Goal: Information Seeking & Learning: Learn about a topic

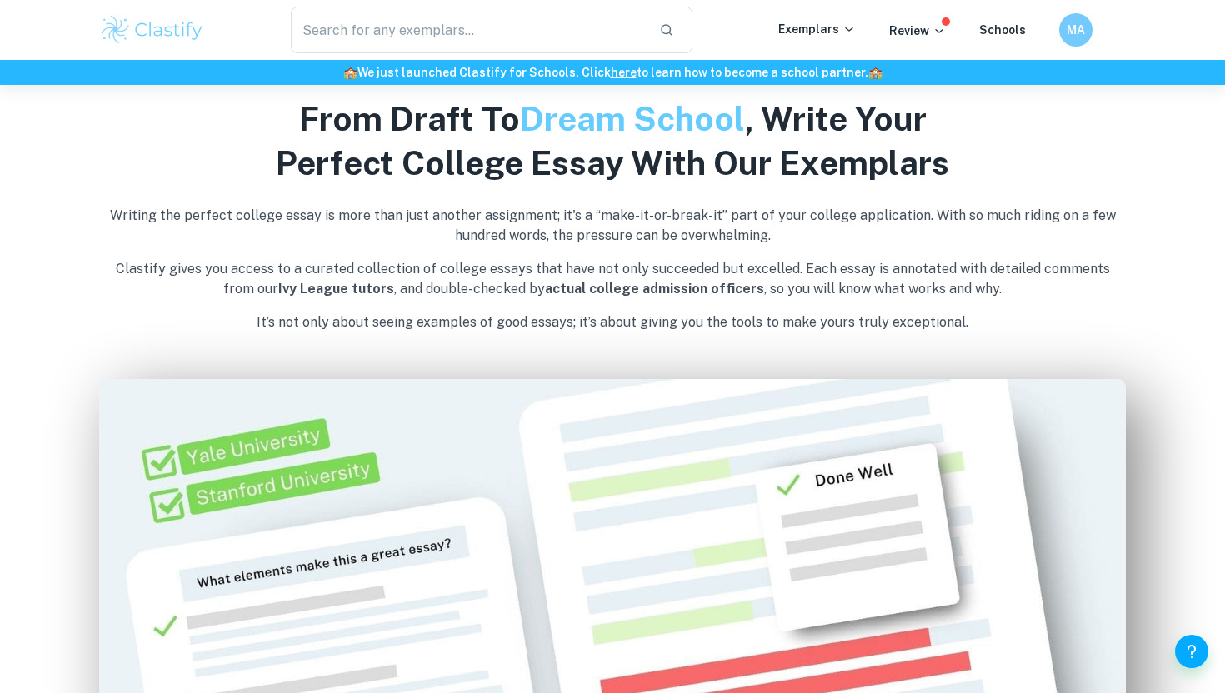
scroll to position [736, 0]
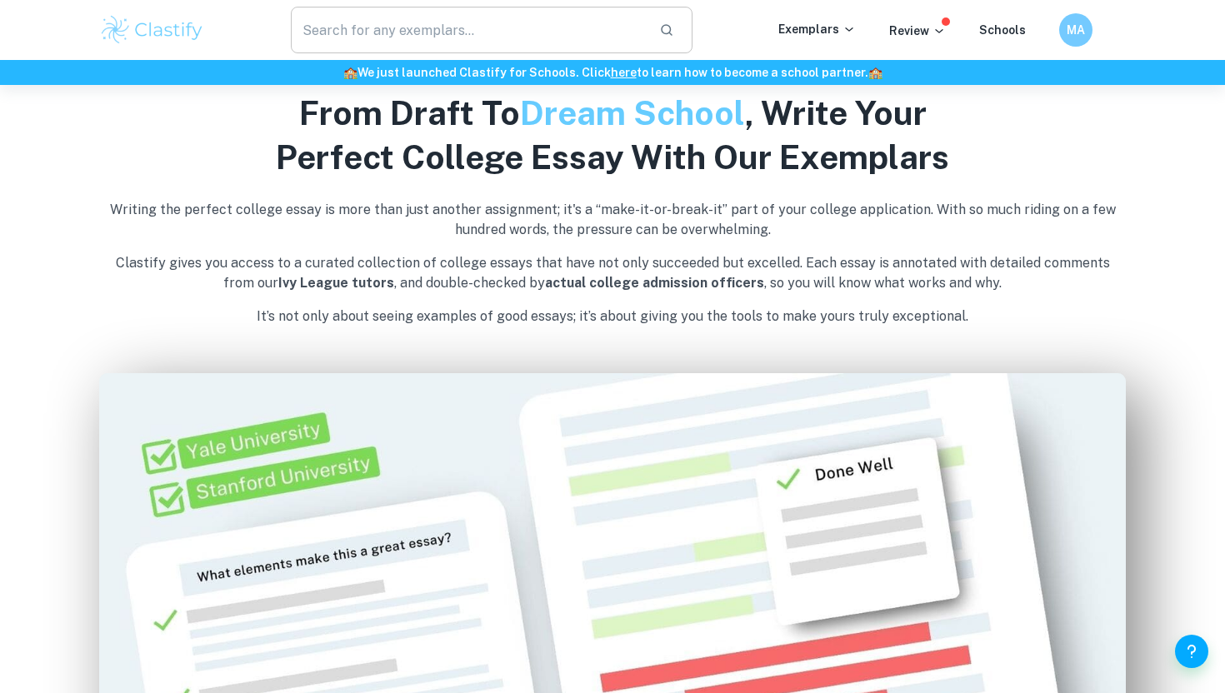
click at [383, 35] on input "text" at bounding box center [468, 30] width 355 height 47
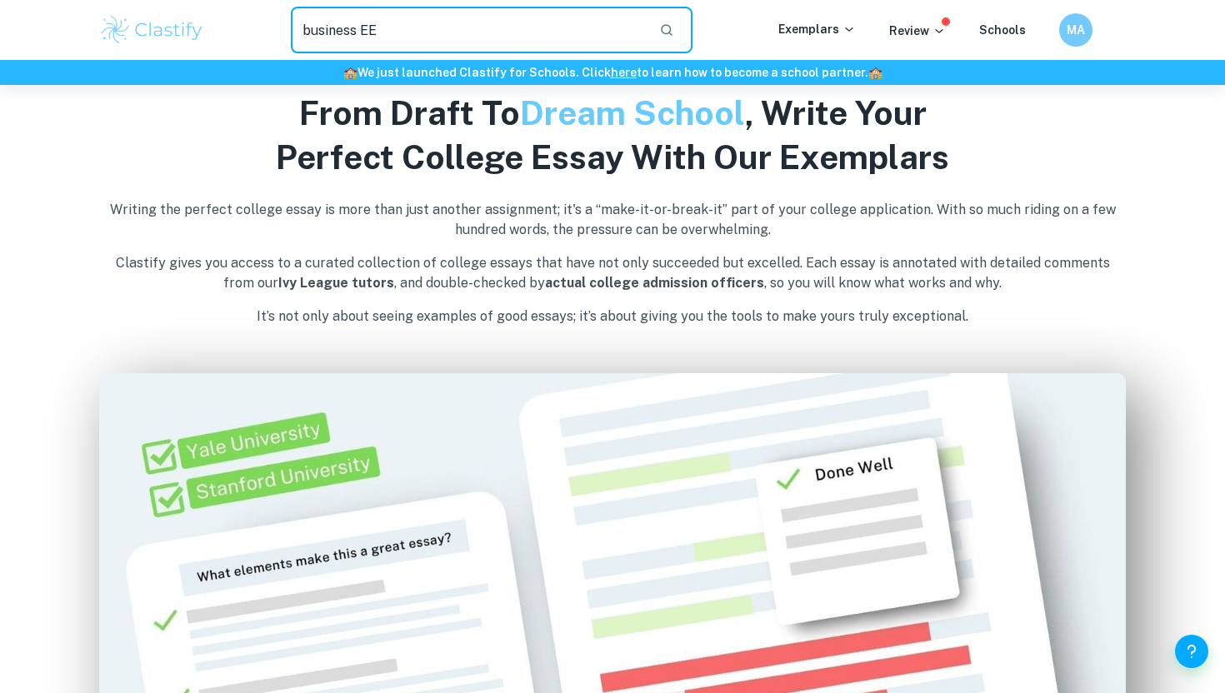
type input "business EE"
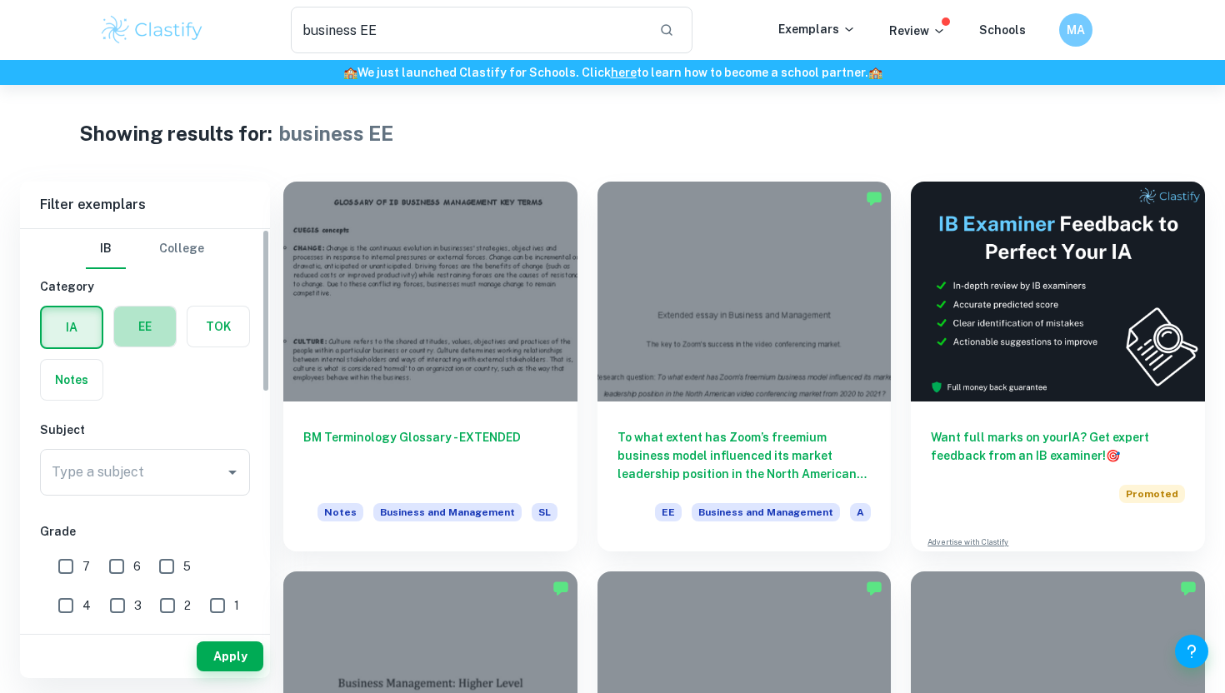
click at [129, 322] on label "button" at bounding box center [145, 327] width 62 height 40
click at [0, 0] on input "radio" at bounding box center [0, 0] width 0 height 0
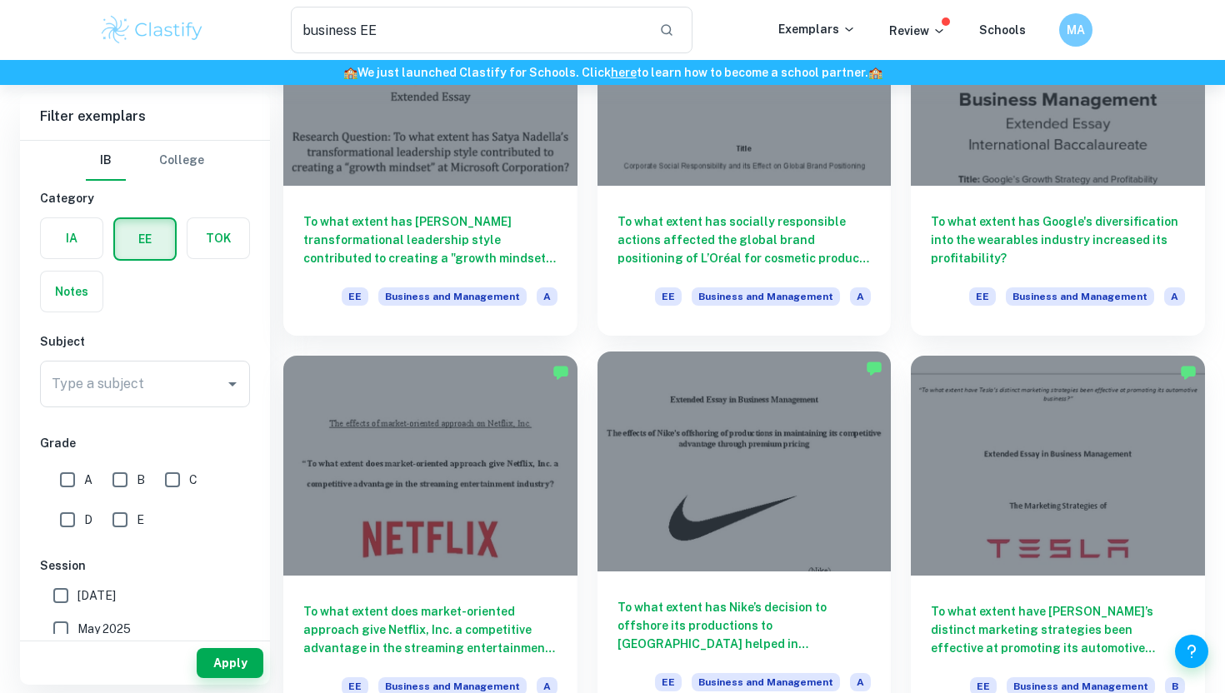
scroll to position [630, 0]
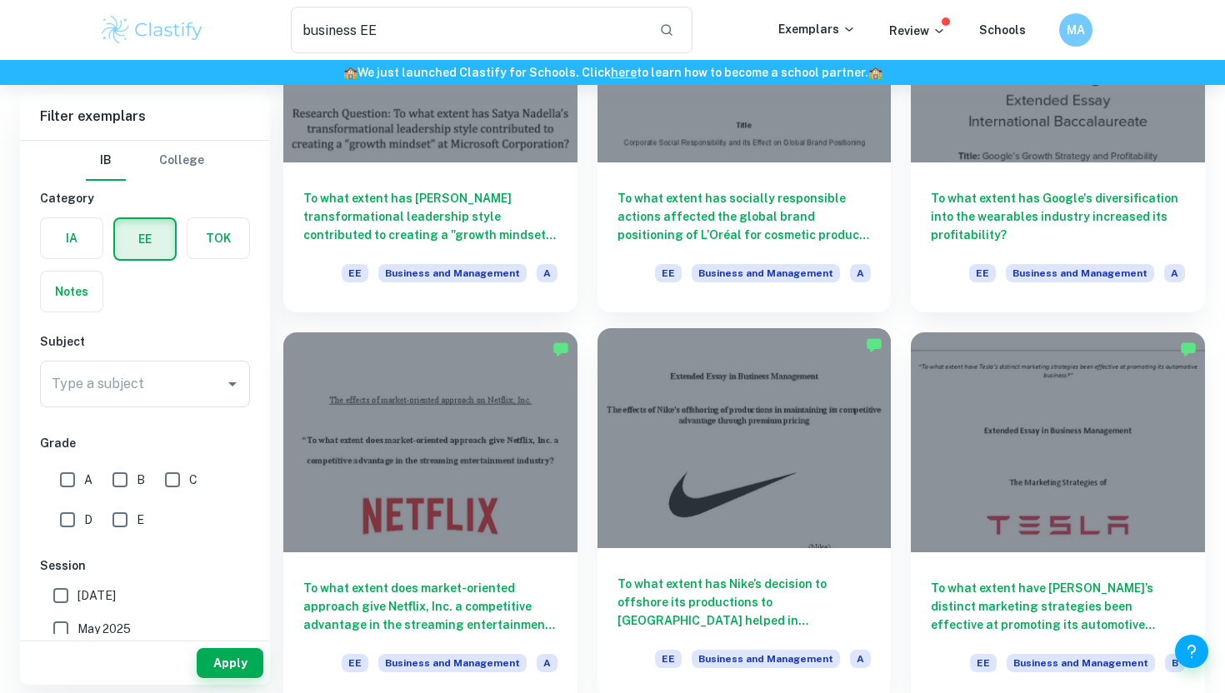
click at [682, 402] on div at bounding box center [744, 438] width 294 height 220
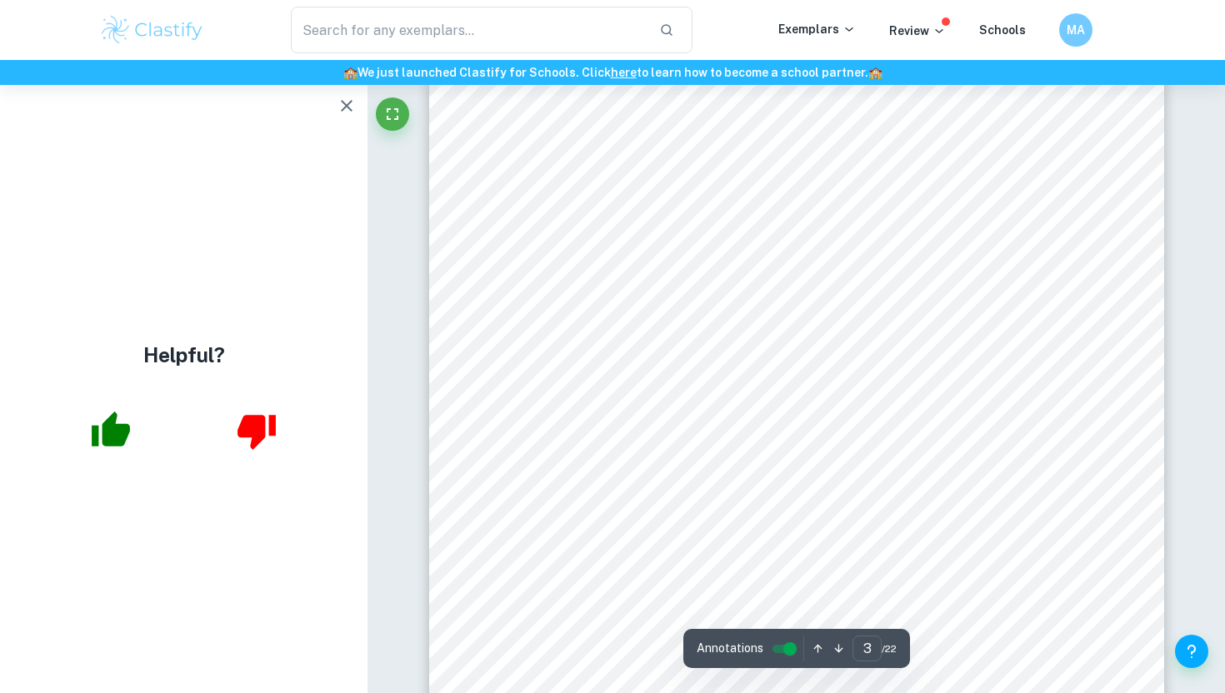
scroll to position [2390, 0]
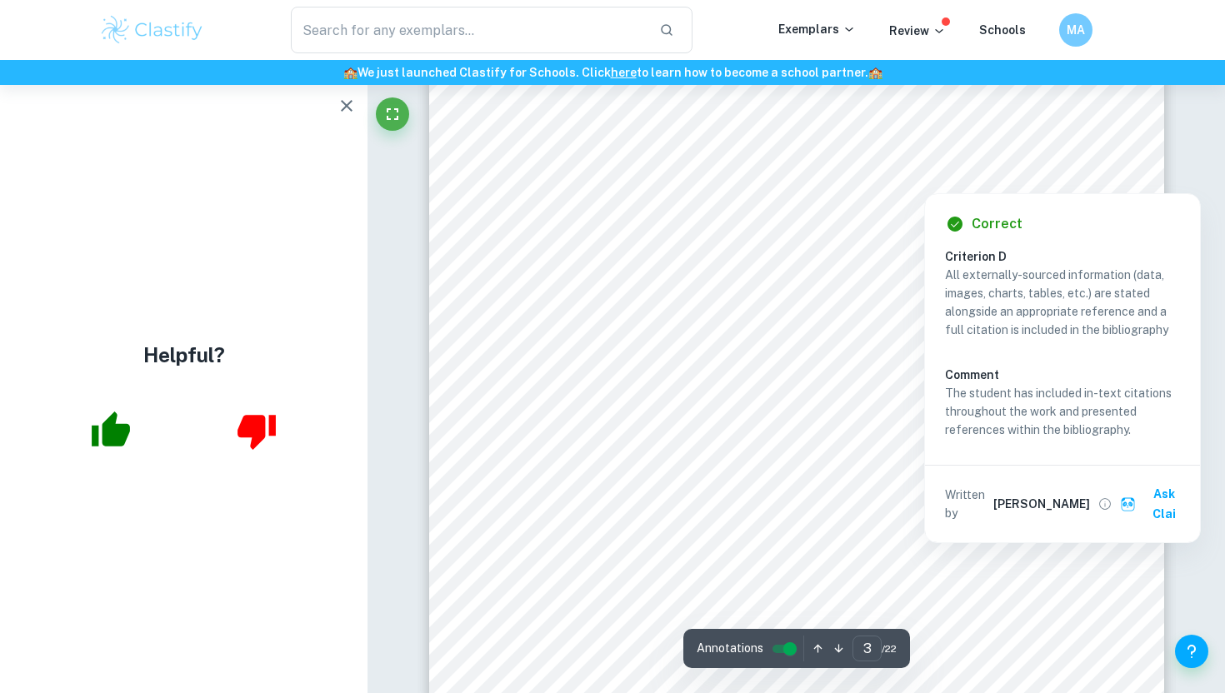
click at [948, 189] on div "Correct Criterion D All externally-sourced information (data, images, charts, t…" at bounding box center [1062, 364] width 277 height 358
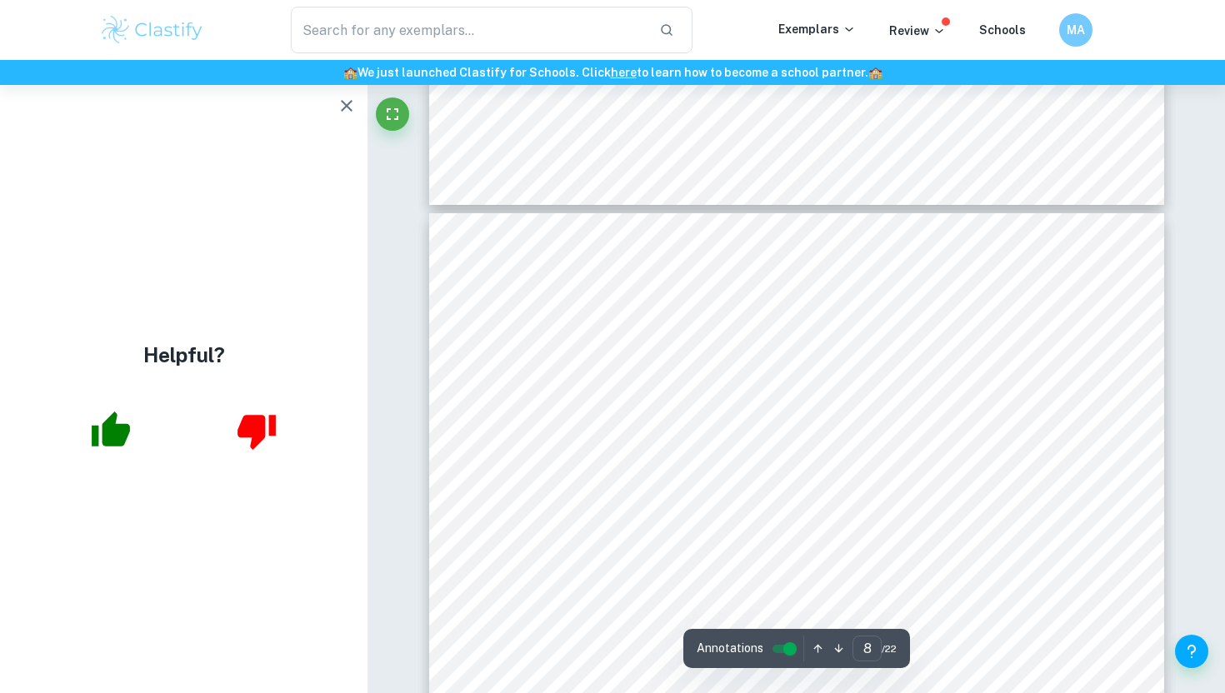
scroll to position [6978, 0]
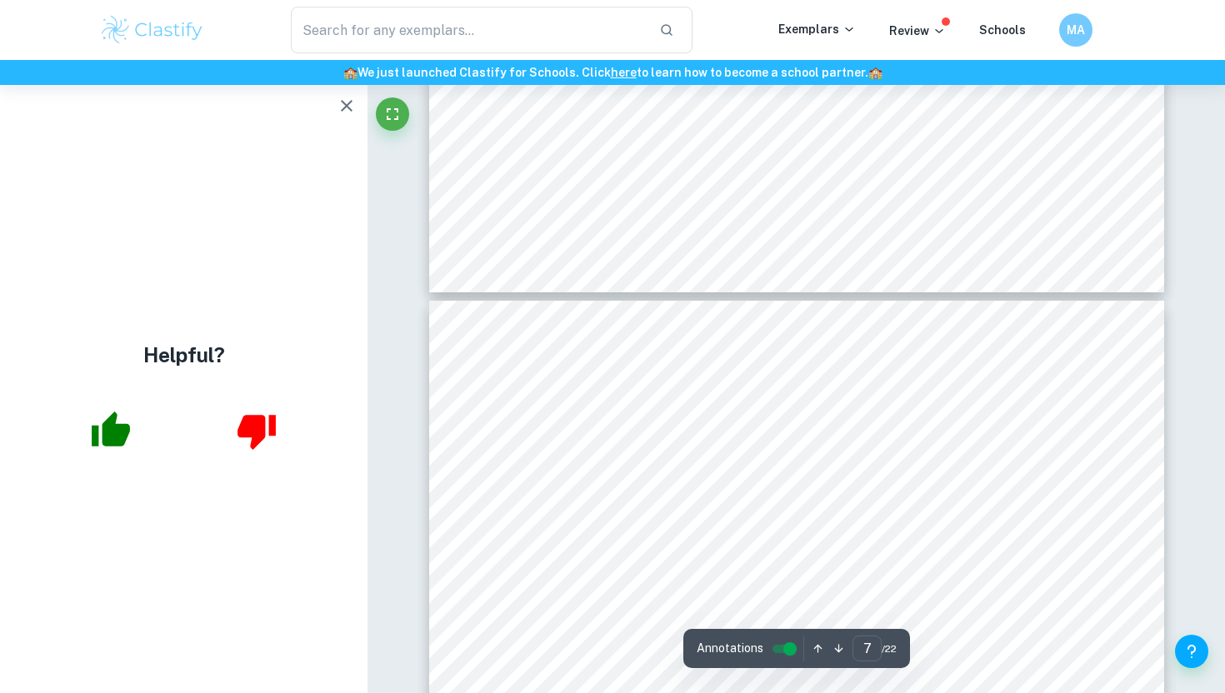
type input "6"
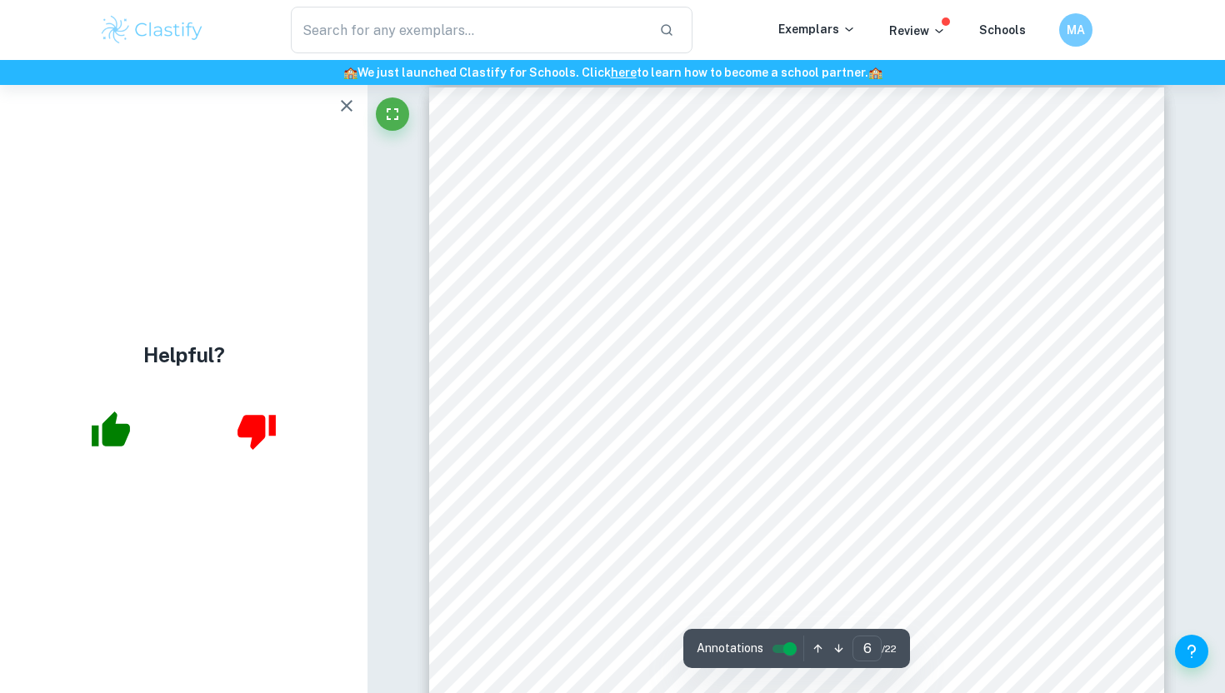
scroll to position [4910, 0]
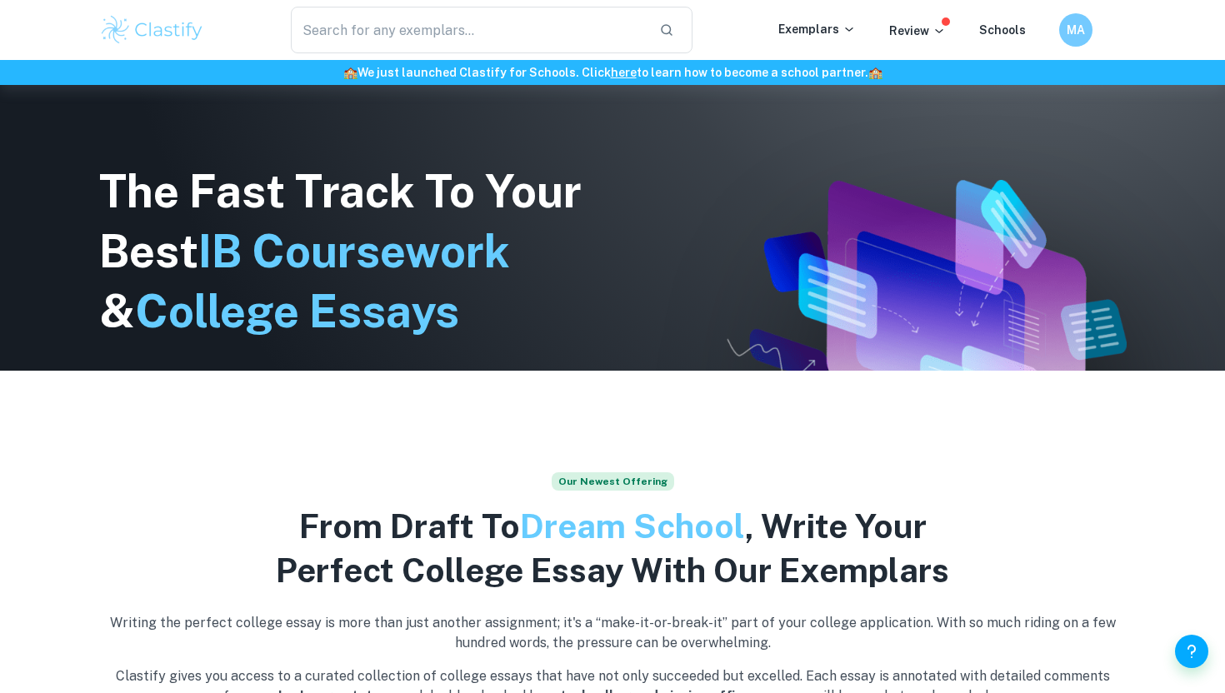
scroll to position [366, 0]
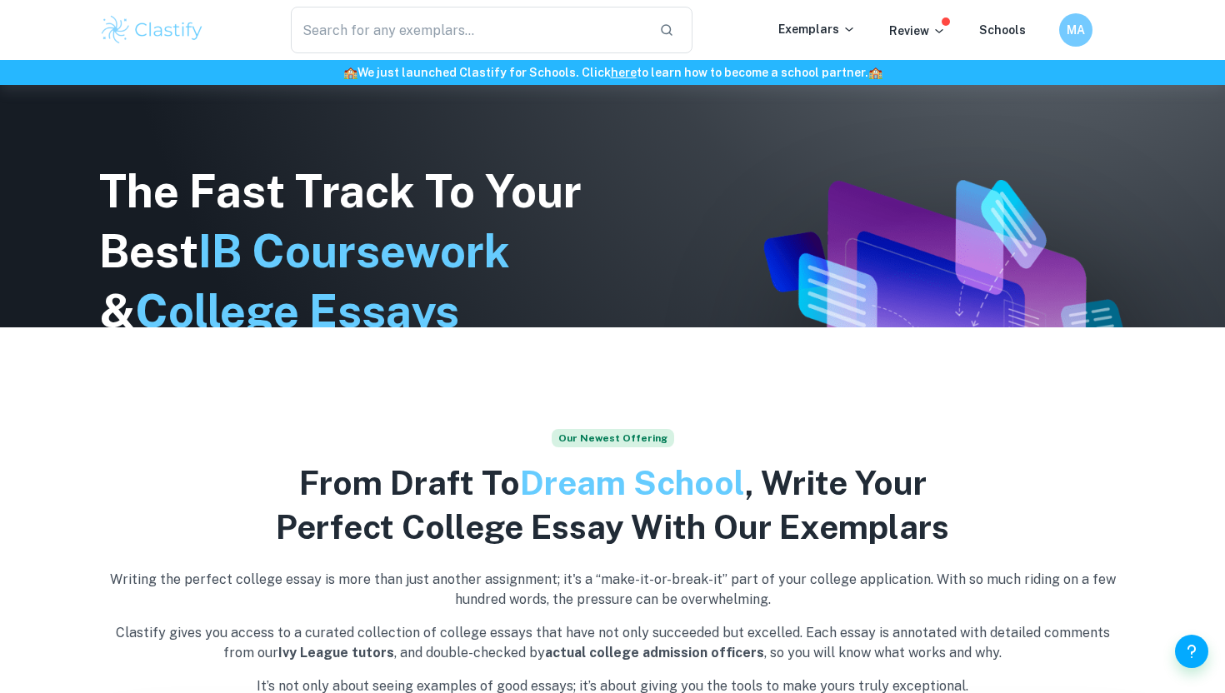
click at [503, 35] on input "text" at bounding box center [468, 30] width 355 height 47
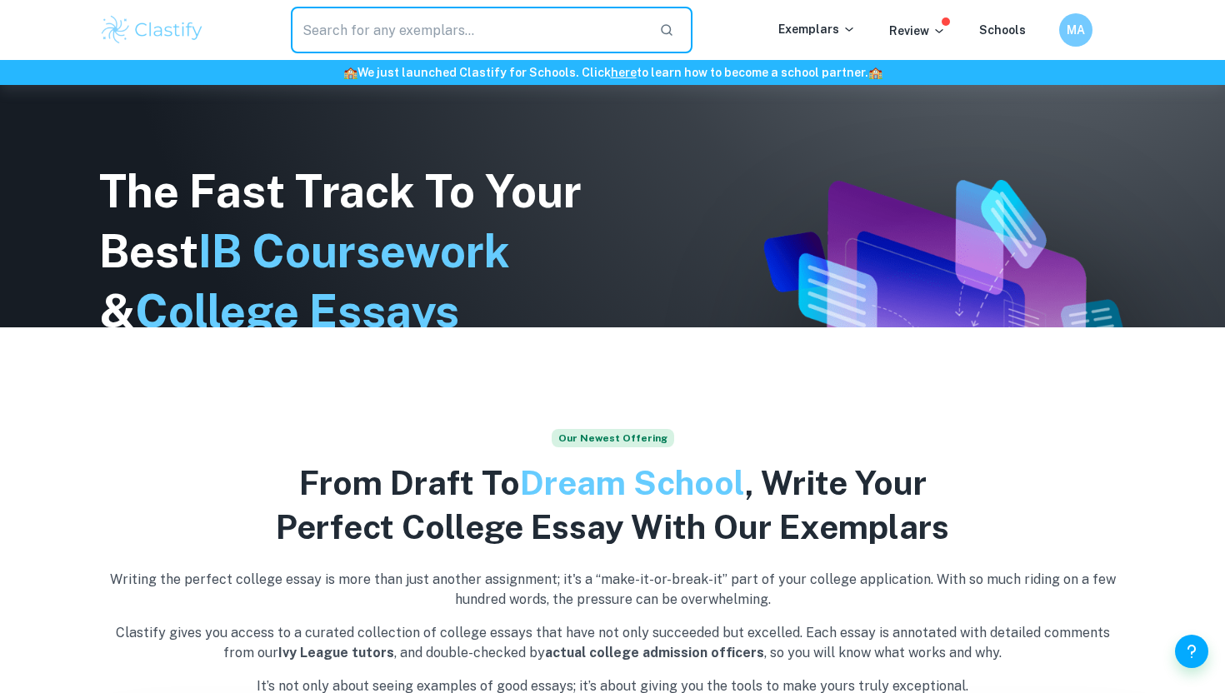
type input "v"
type input "business EE"
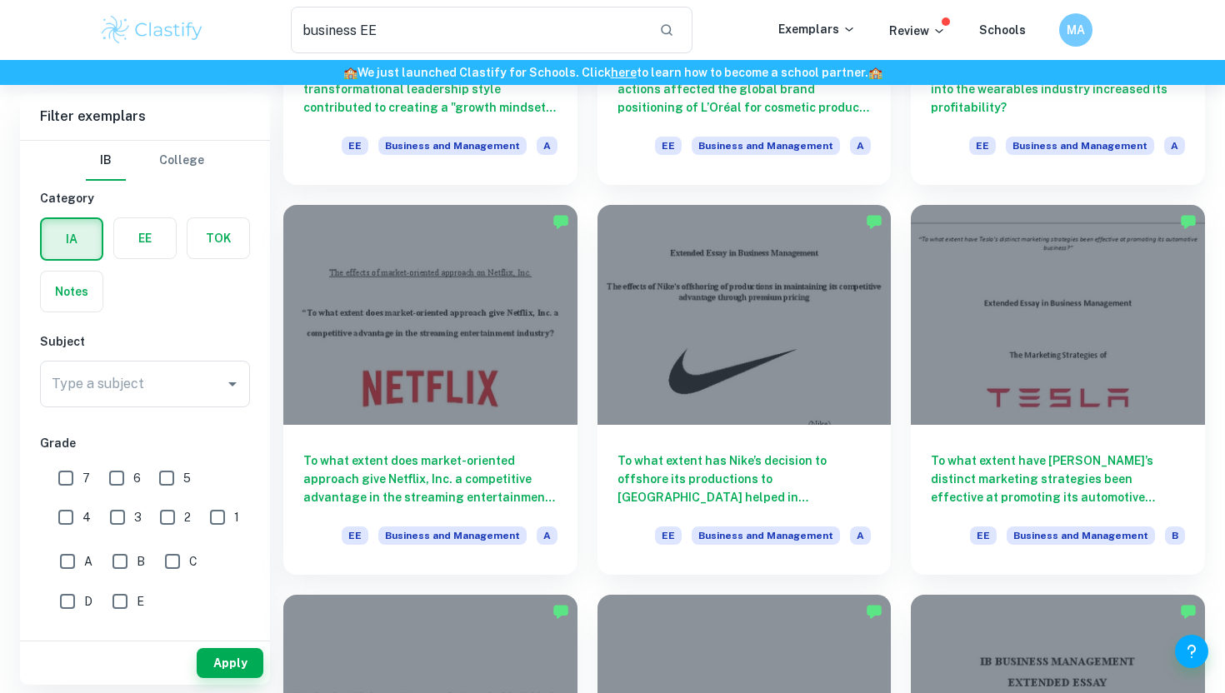
scroll to position [762, 0]
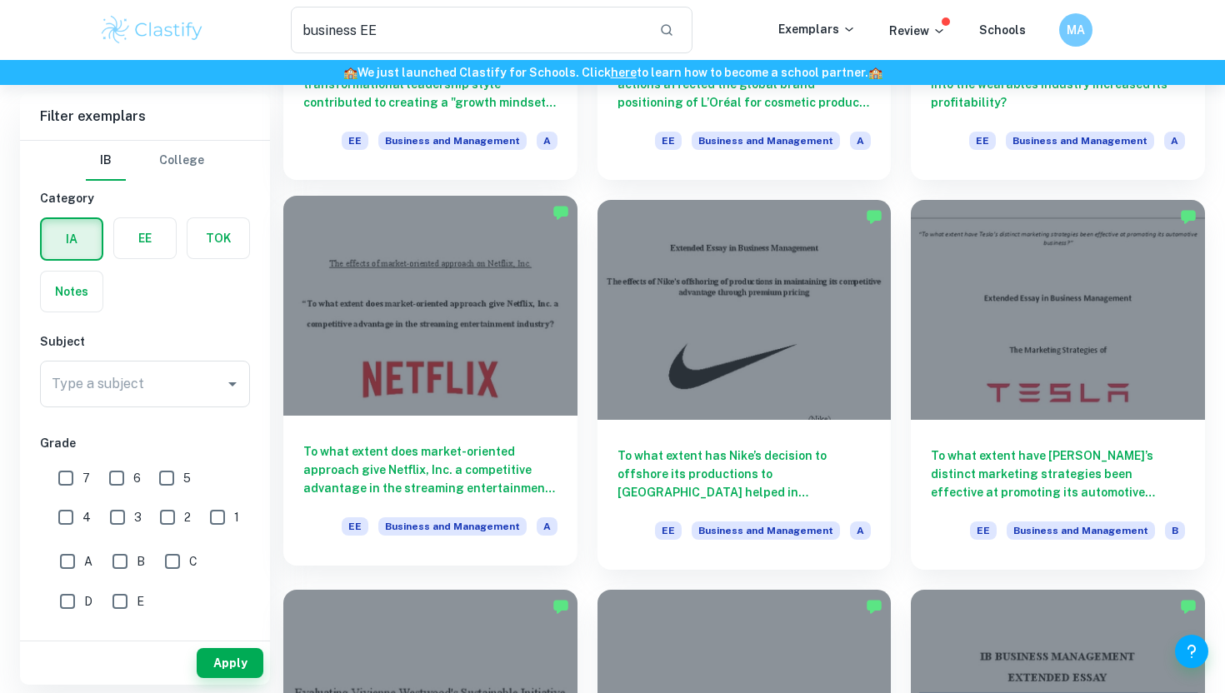
click at [452, 372] on div at bounding box center [430, 306] width 294 height 220
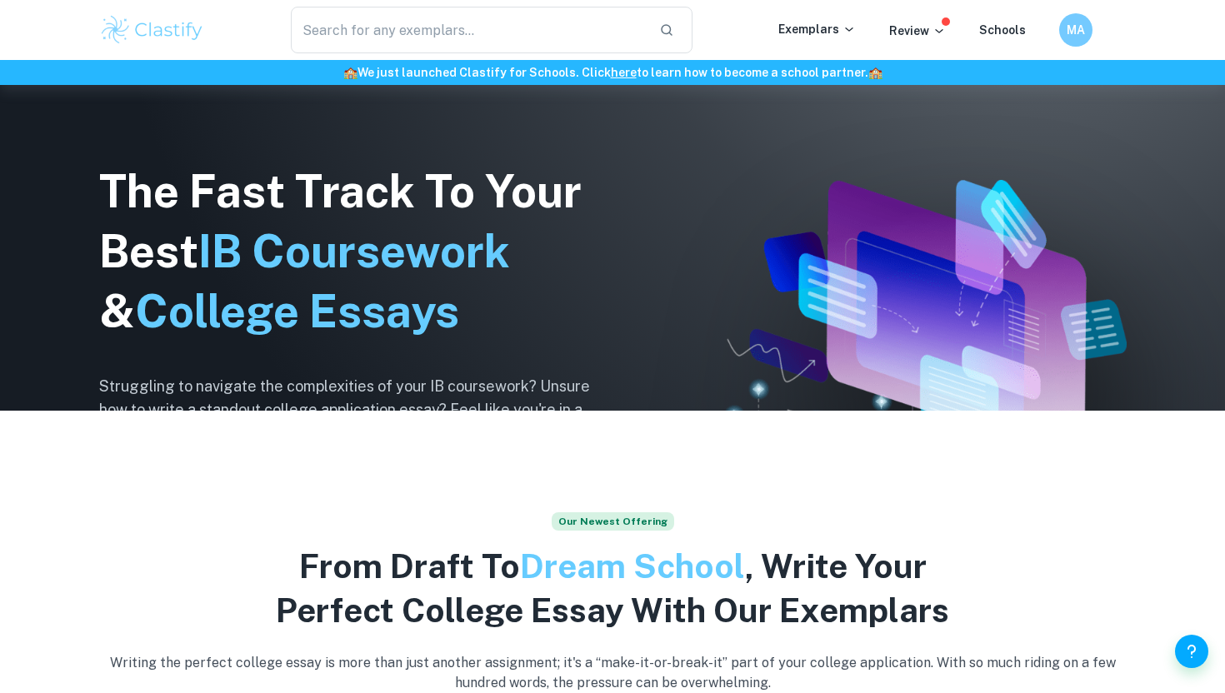
scroll to position [312, 0]
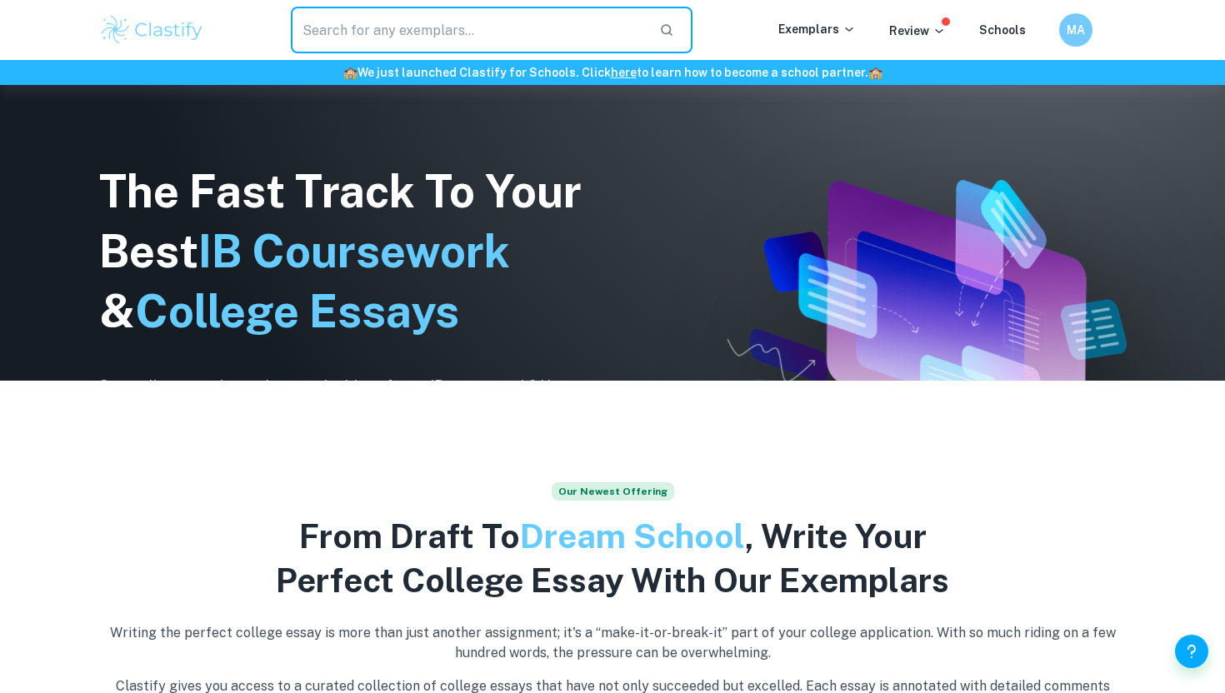
click at [526, 23] on input "text" at bounding box center [468, 30] width 355 height 47
type input "business EE"
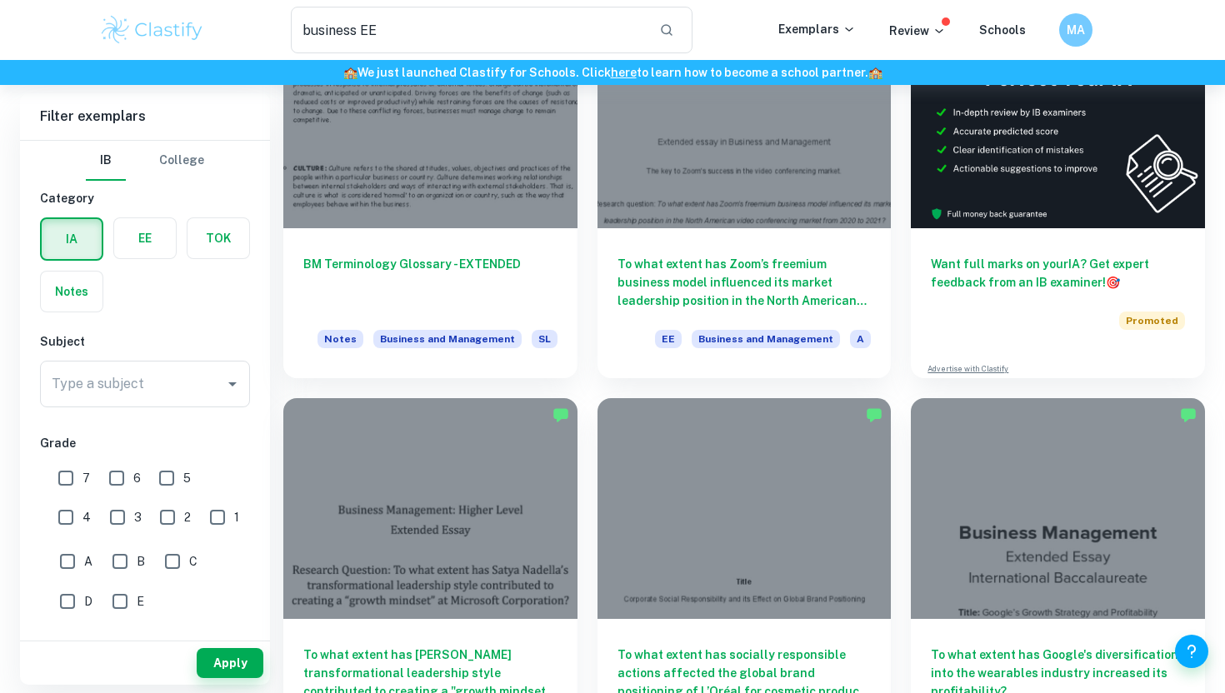
scroll to position [202, 0]
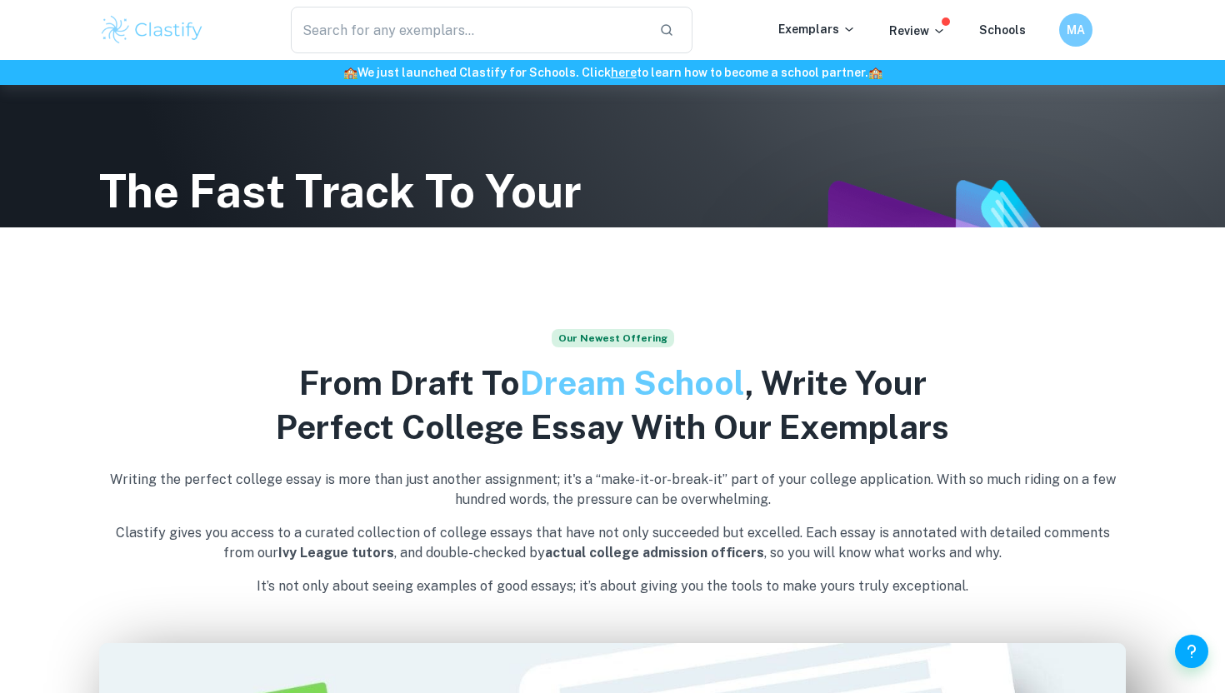
scroll to position [512, 0]
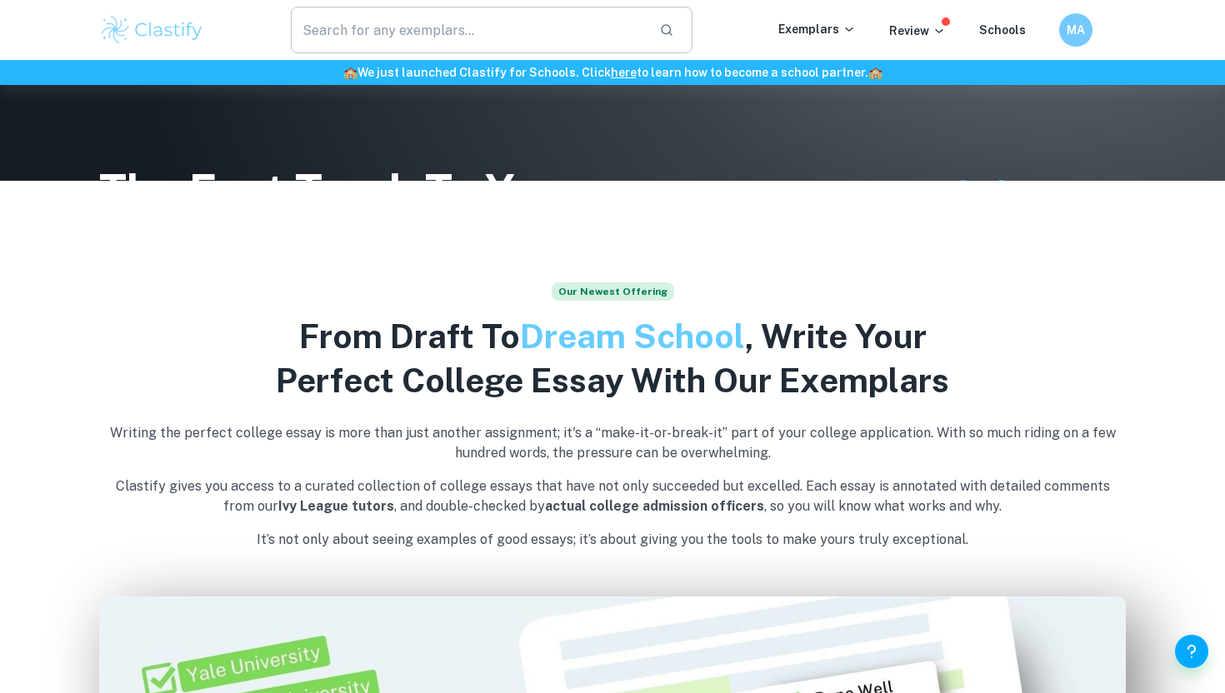
click at [556, 36] on input "text" at bounding box center [468, 30] width 355 height 47
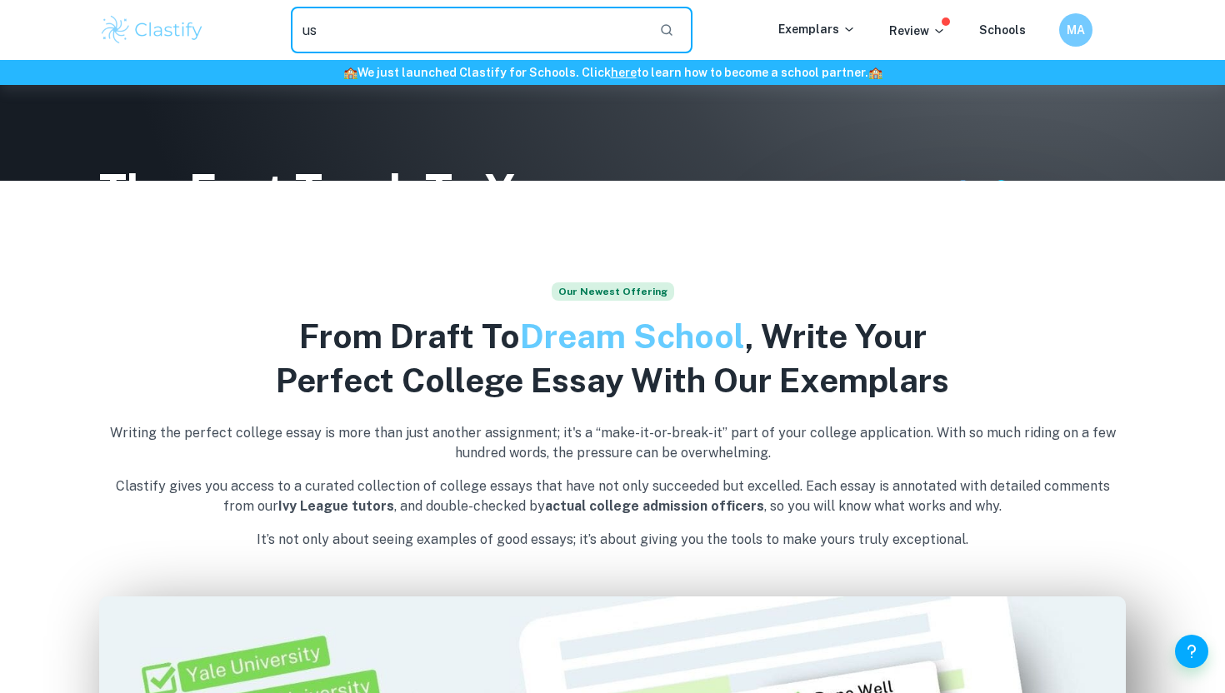
type input "u"
type input "business EE"
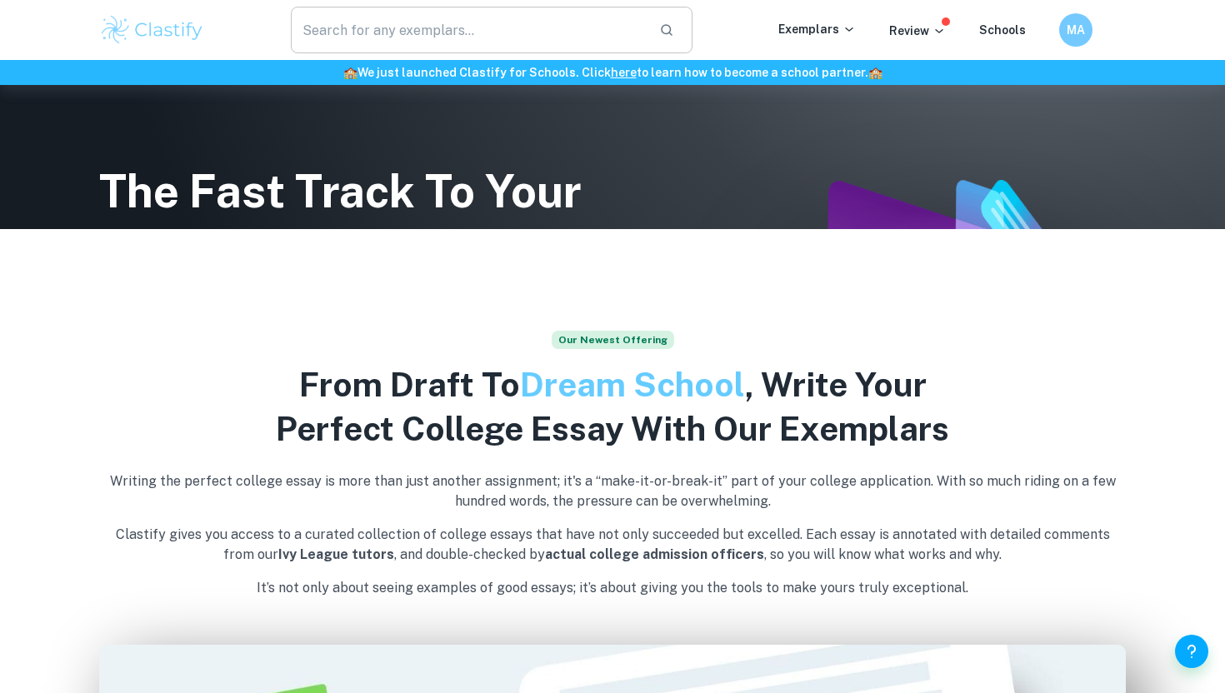
scroll to position [474, 0]
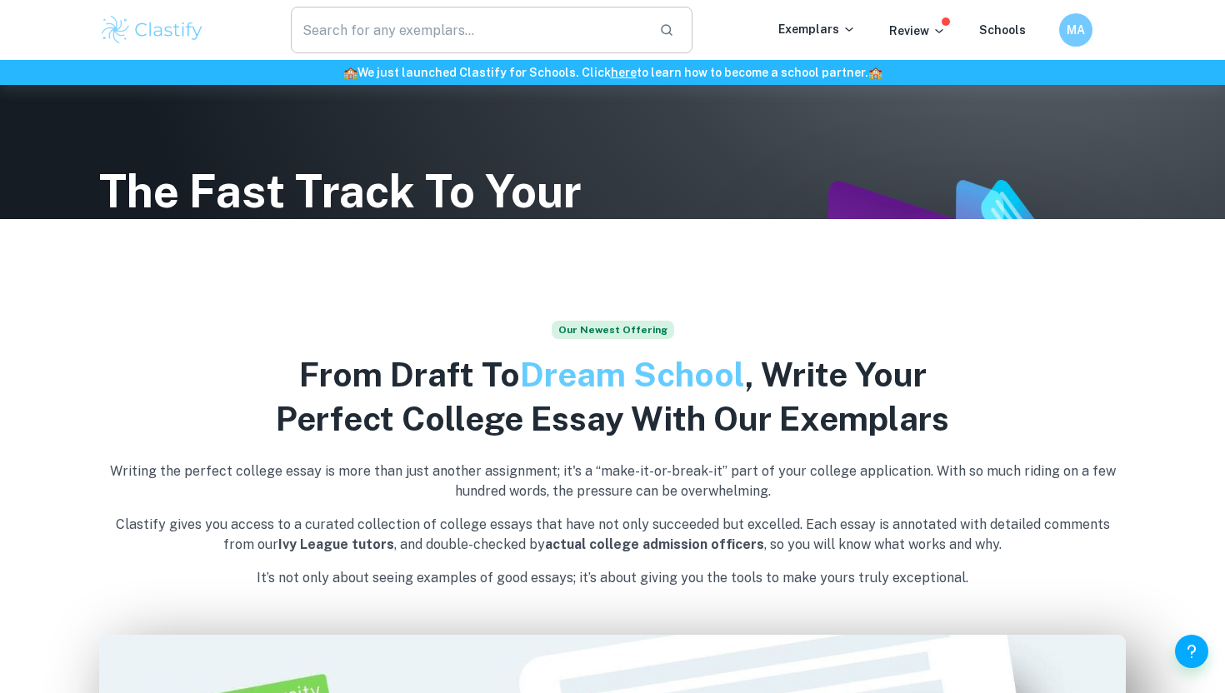
click at [616, 34] on input "text" at bounding box center [468, 30] width 355 height 47
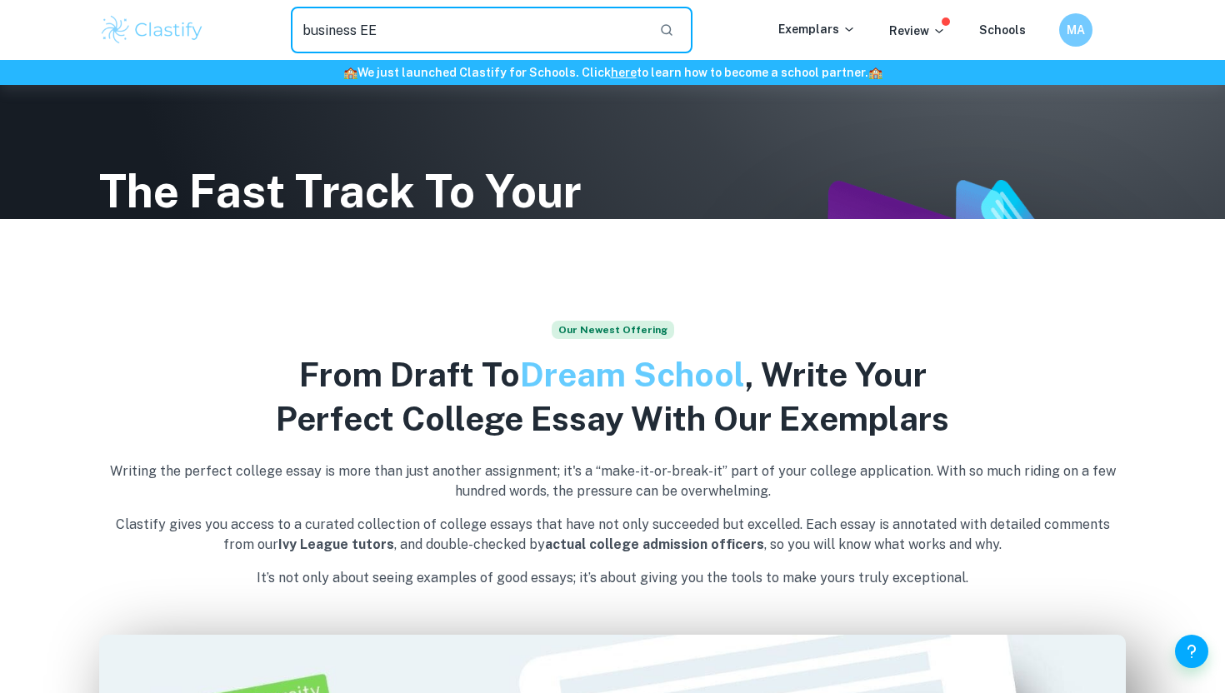
type input "business EE"
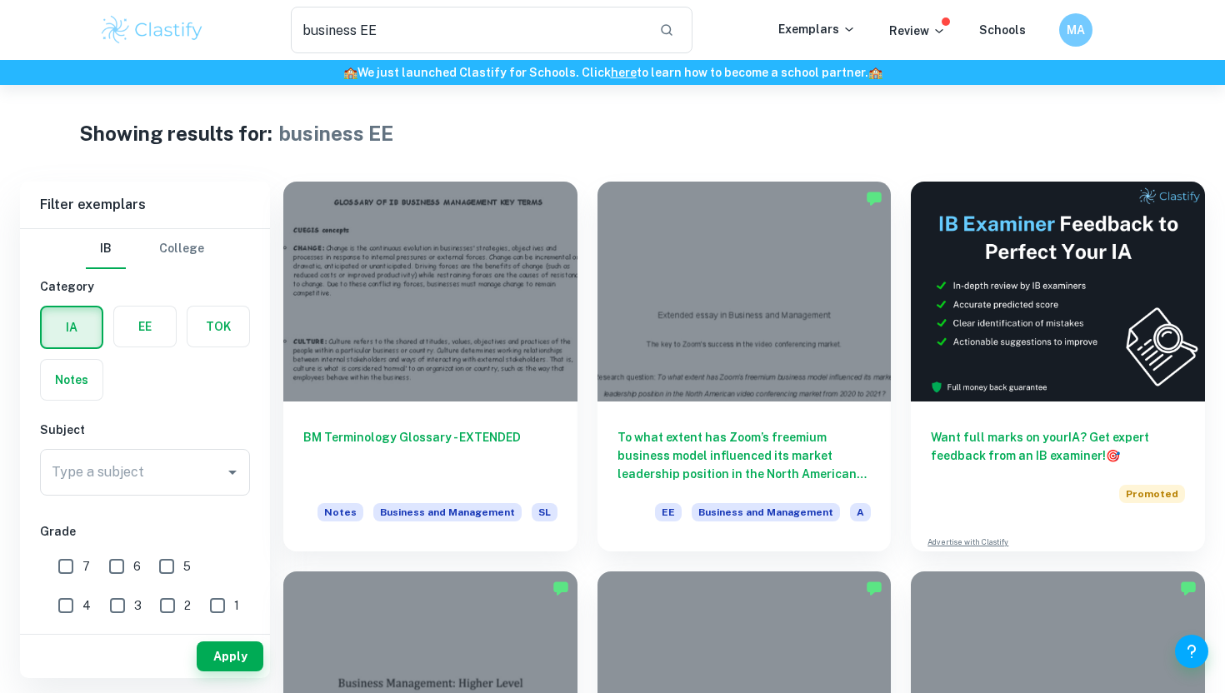
drag, startPoint x: 856, startPoint y: 144, endPoint x: 838, endPoint y: 127, distance: 24.8
click at [838, 127] on div "Showing results for: business EE" at bounding box center [612, 133] width 1066 height 30
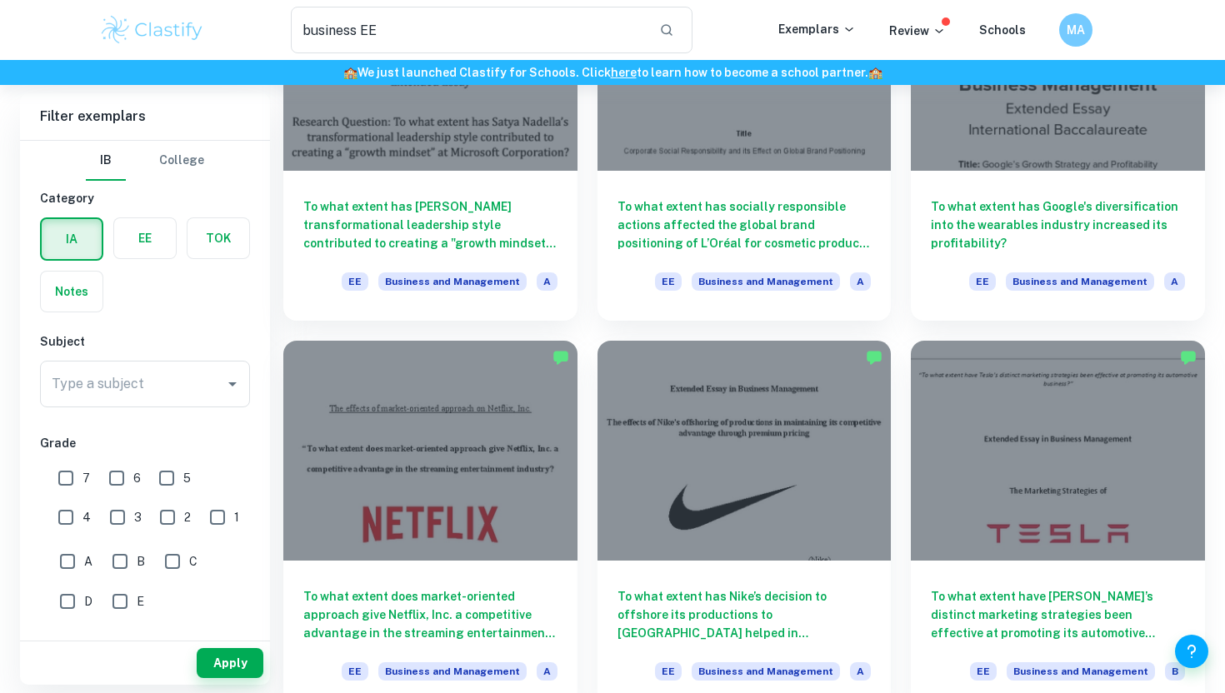
scroll to position [627, 0]
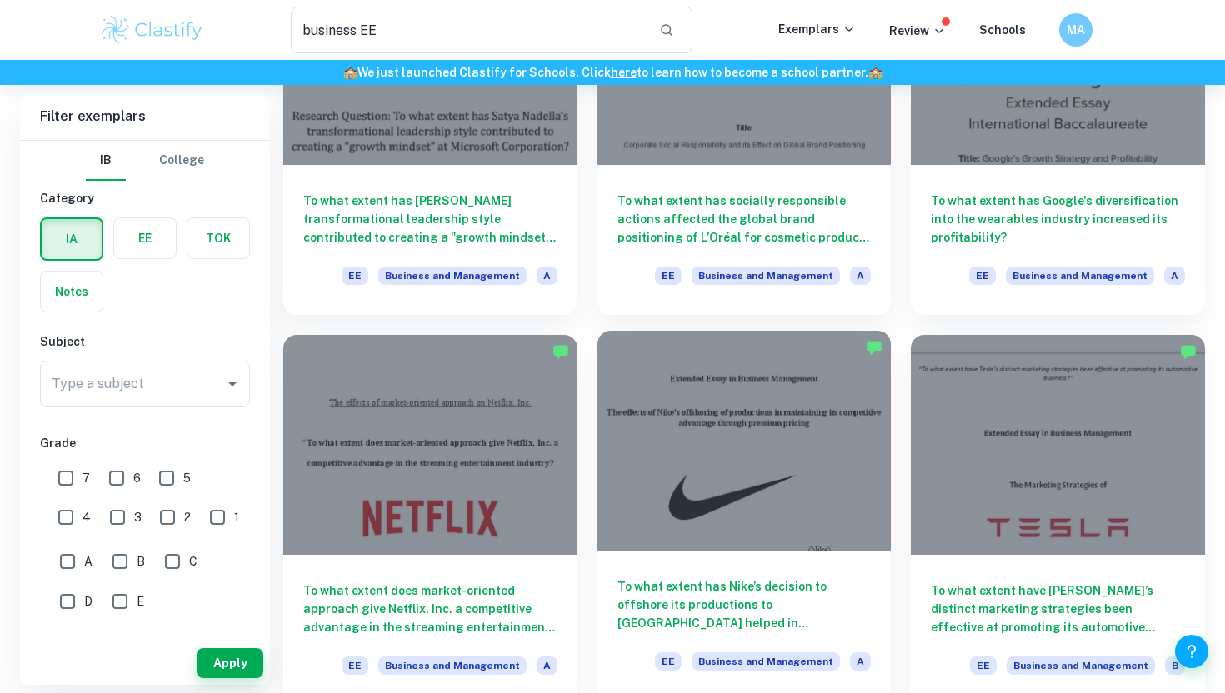
click at [695, 474] on div at bounding box center [744, 441] width 294 height 220
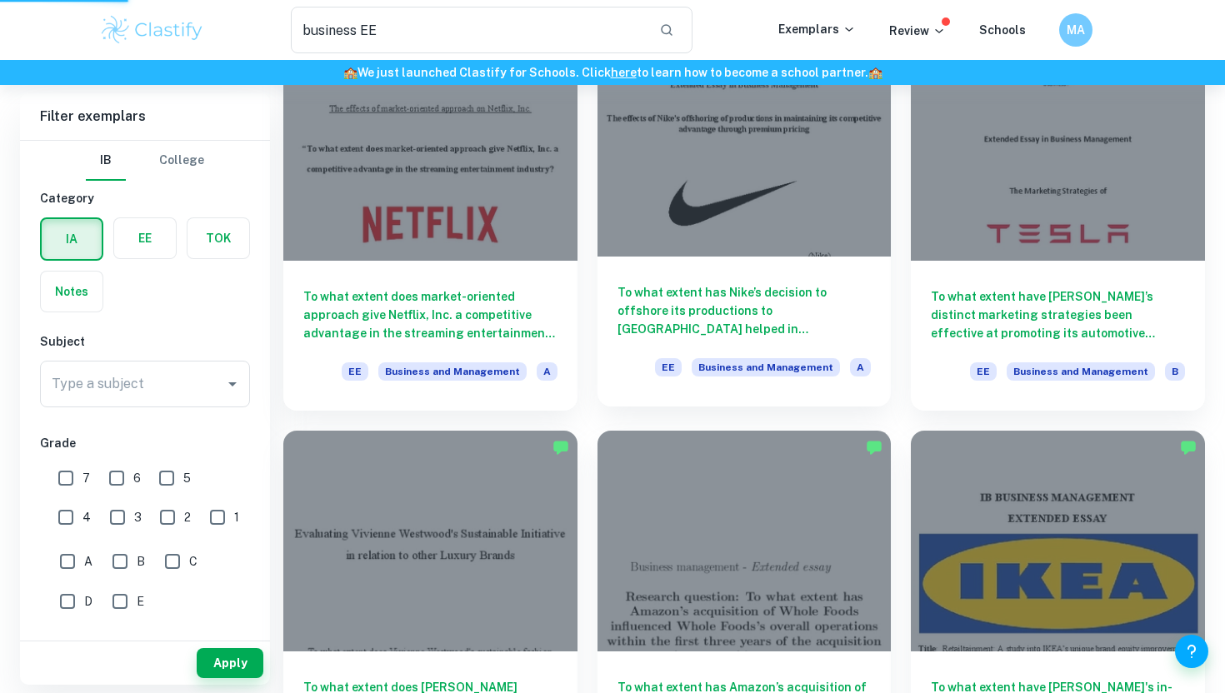
scroll to position [905, 0]
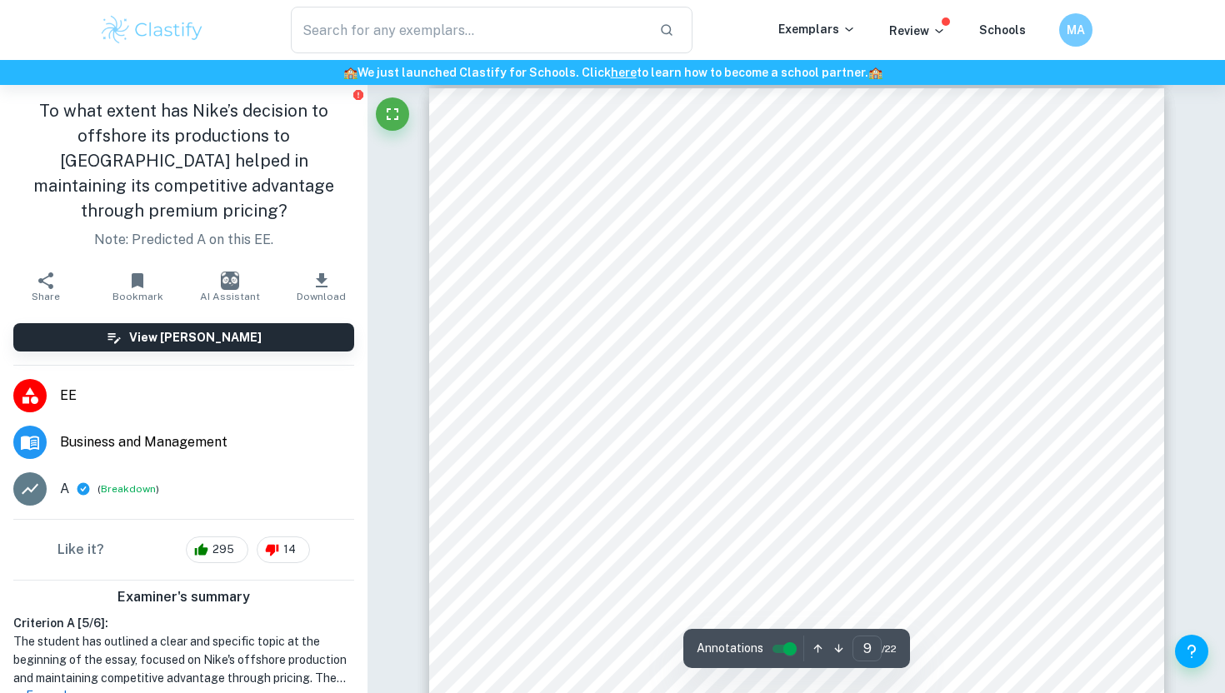
scroll to position [7817, 0]
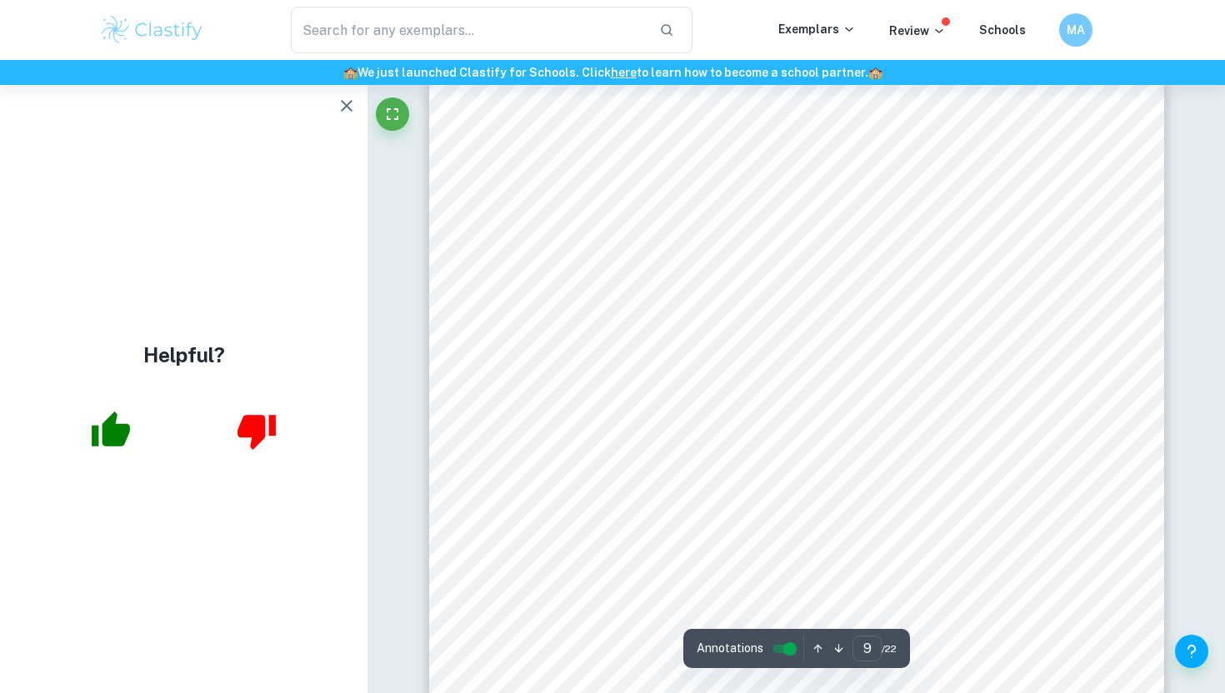
click at [597, 397] on div at bounding box center [796, 549] width 735 height 951
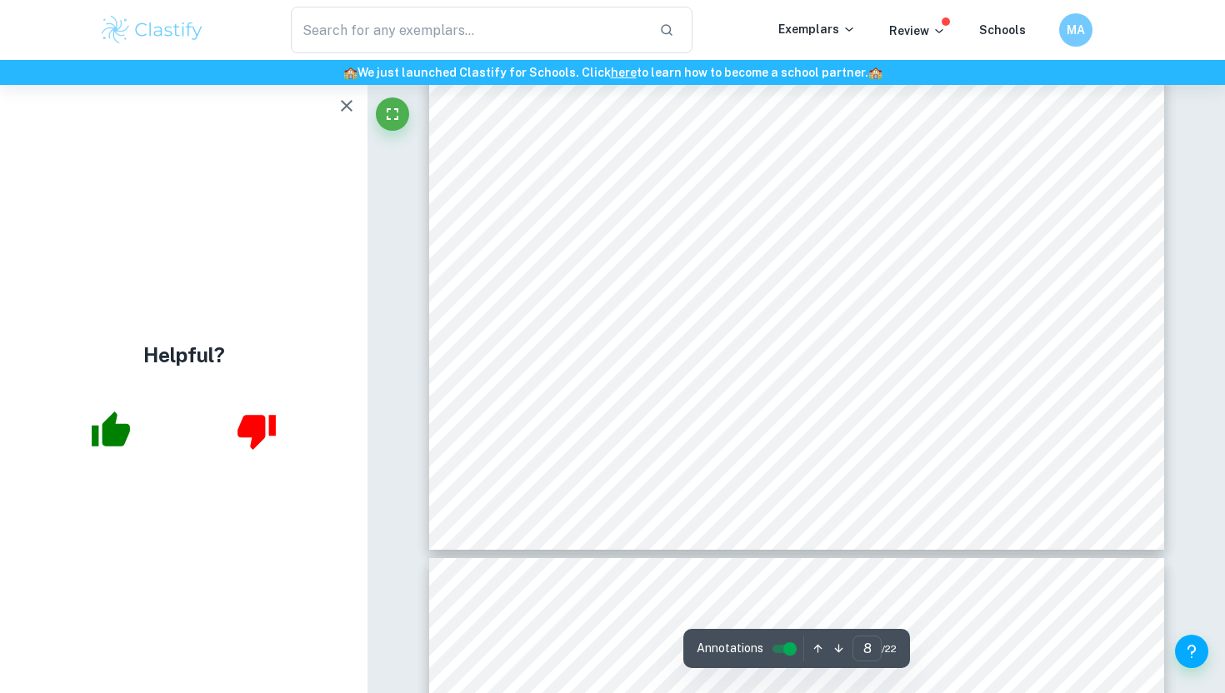
scroll to position [7292, 0]
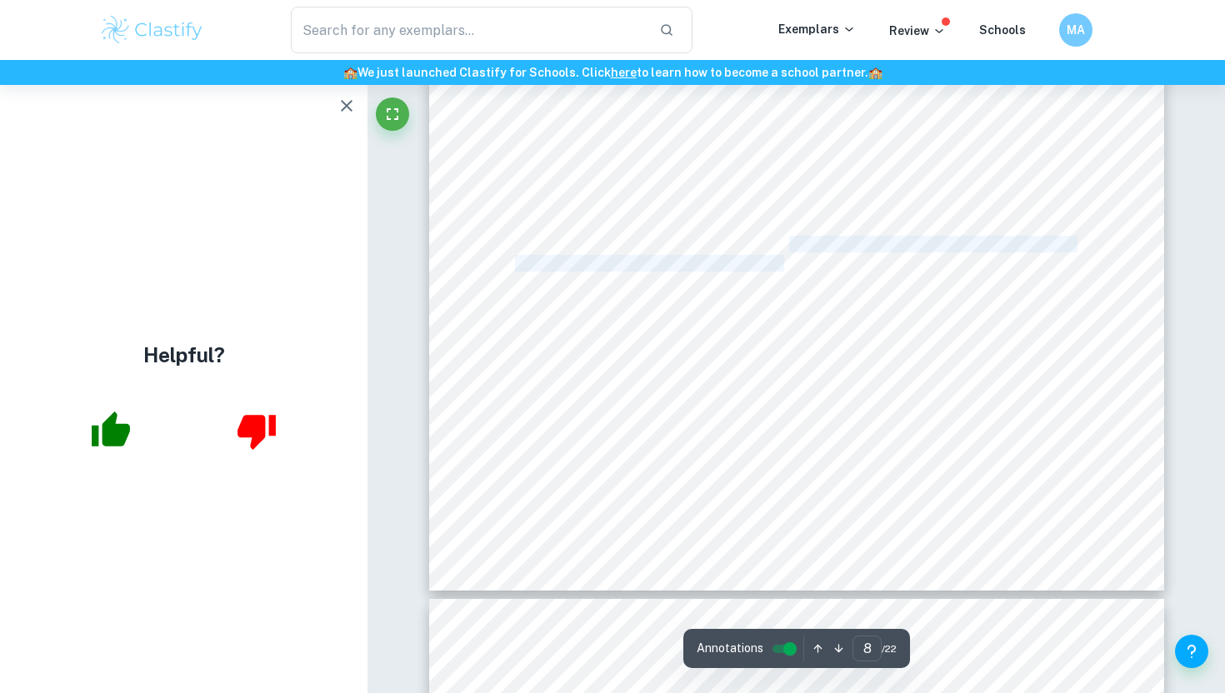
drag, startPoint x: 789, startPoint y: 242, endPoint x: 785, endPoint y: 259, distance: 17.2
click at [785, 259] on div "What is the purpose of this change? Like we have mentioned above, Nike heavily …" at bounding box center [796, 115] width 735 height 951
click at [785, 306] on div "What is the purpose of this change? Like we have mentioned above, Nike heavily …" at bounding box center [796, 115] width 735 height 951
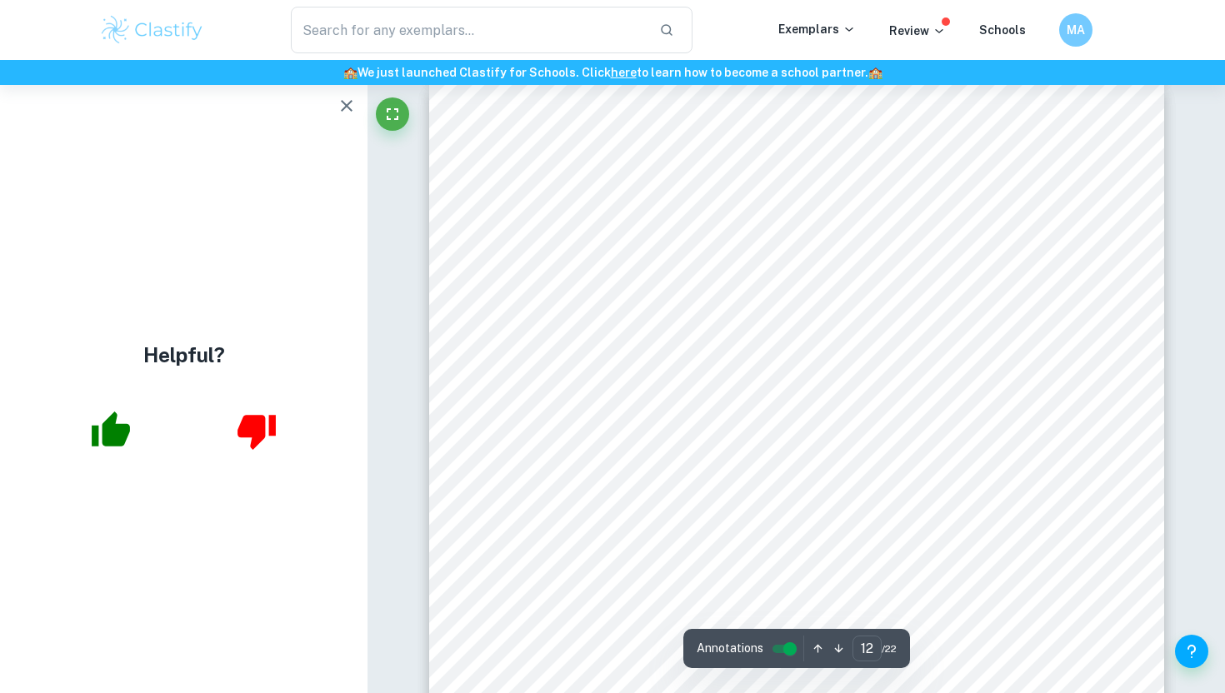
scroll to position [10677, 0]
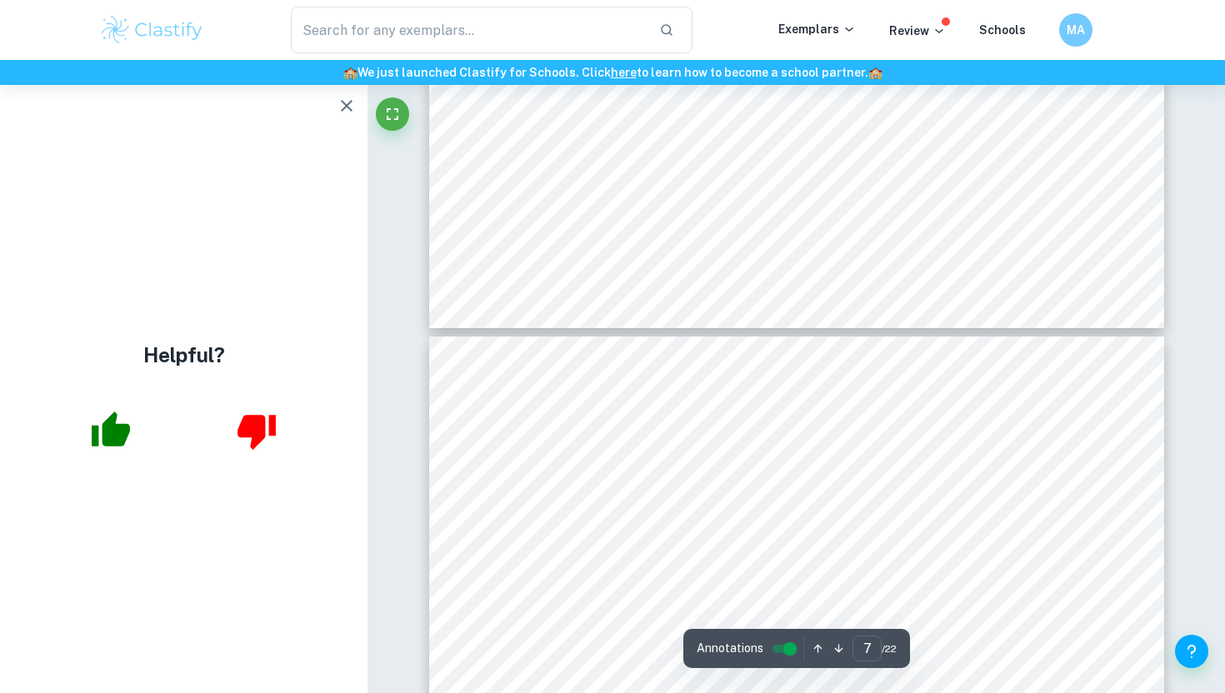
type input "6"
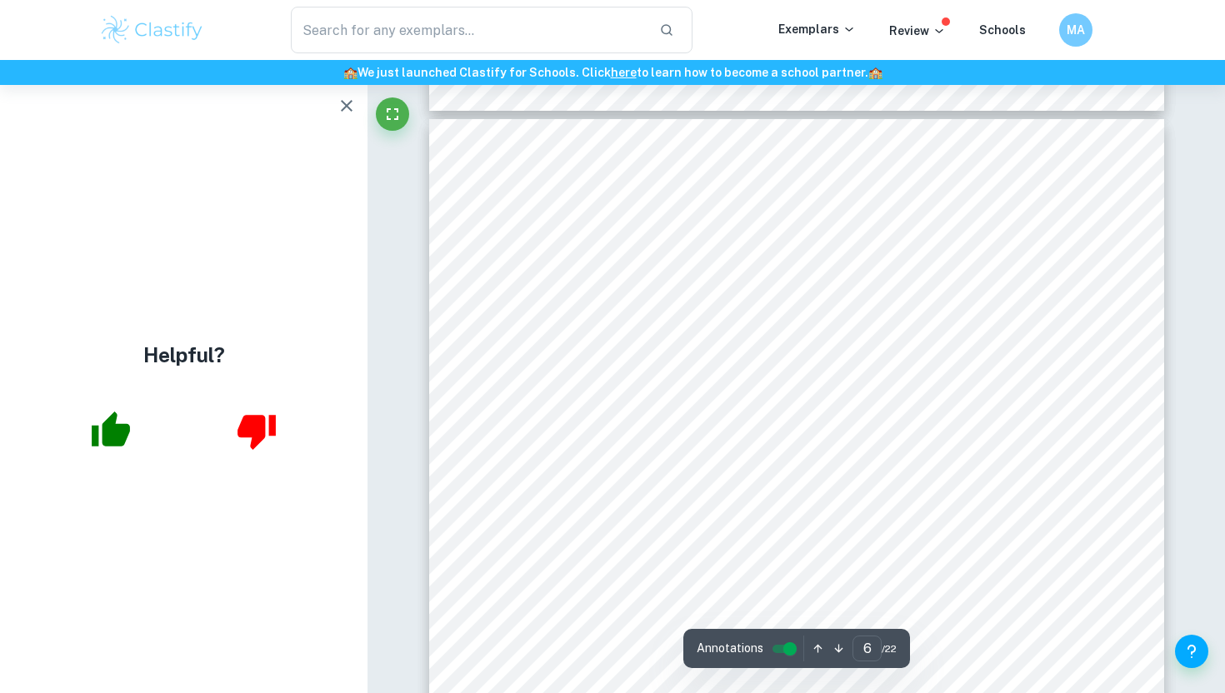
scroll to position [4926, 0]
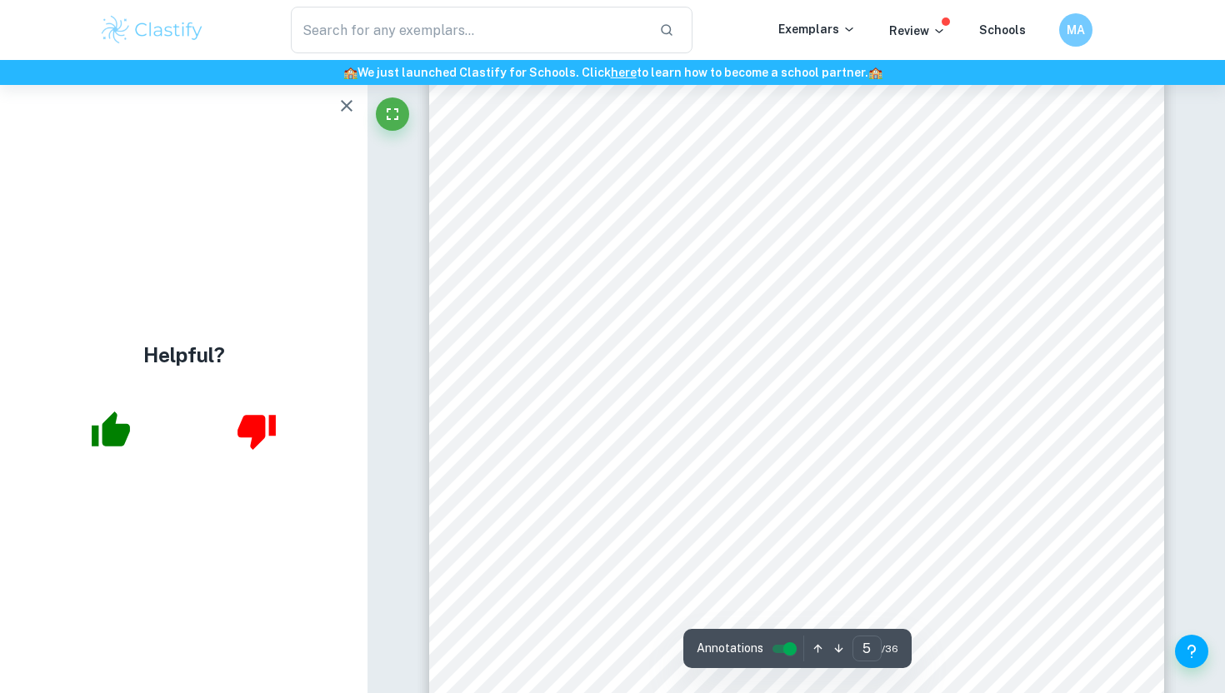
scroll to position [4034, 0]
click at [711, 443] on span "A survey of one hundred randomly selected respondents who use movie and series …" at bounding box center [795, 439] width 561 height 14
click at [711, 400] on div "Methodology Sources Information on business structure, decisions made, and comp…" at bounding box center [796, 497] width 735 height 951
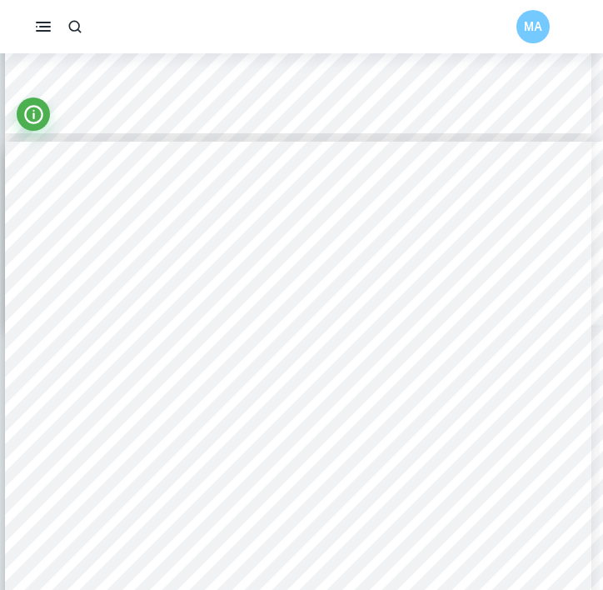
scroll to position [12285, 3]
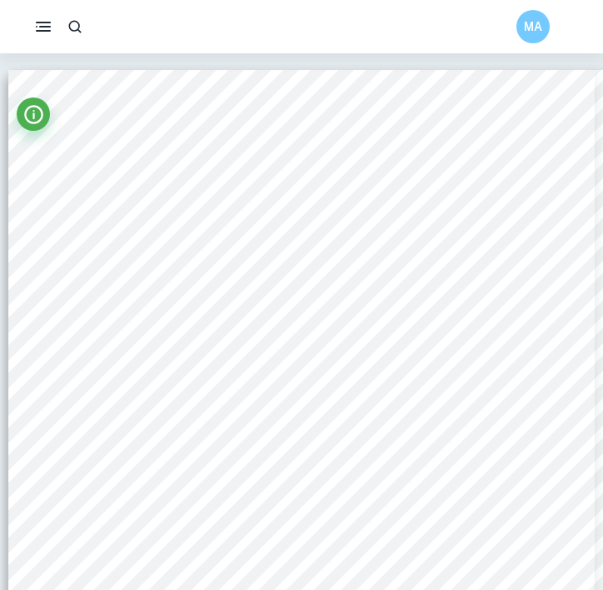
scroll to position [14127, 0]
